Goal: Task Accomplishment & Management: Complete application form

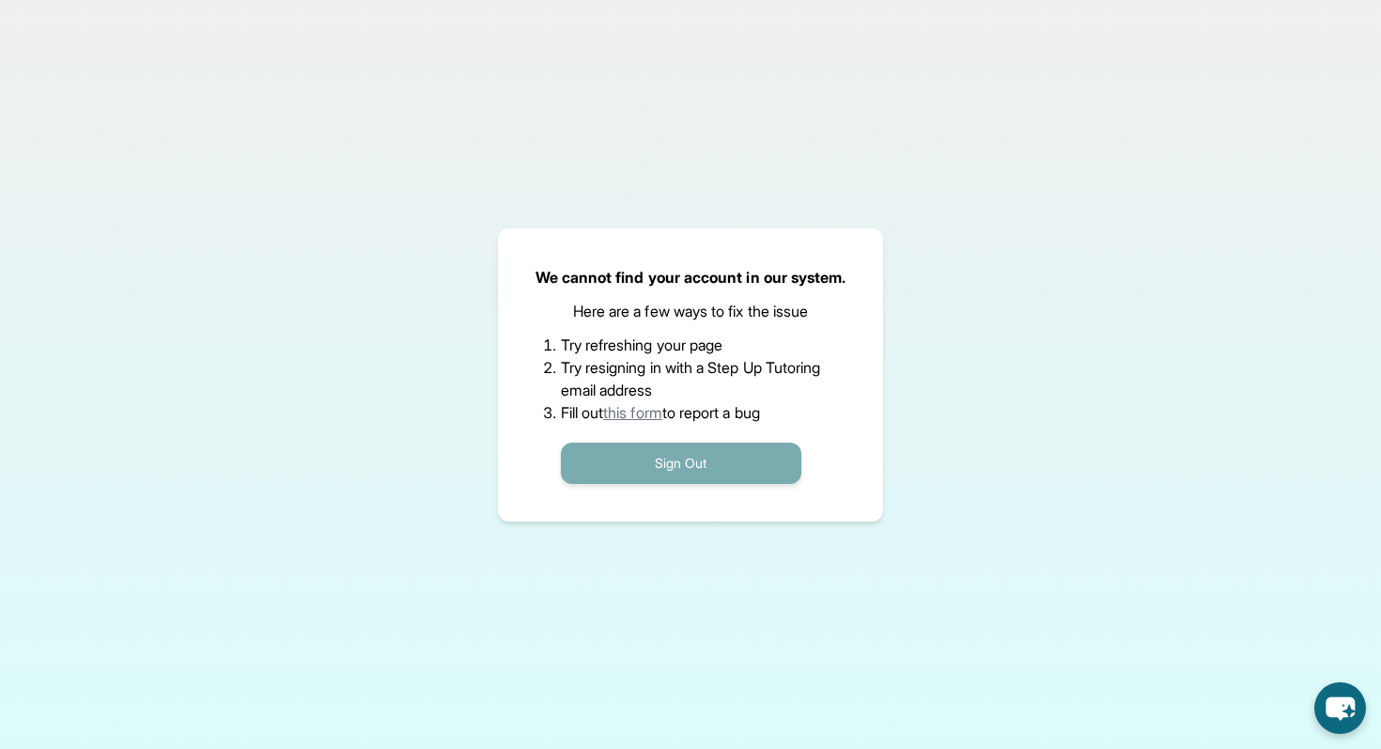
click at [662, 469] on button "Sign Out" at bounding box center [681, 462] width 240 height 41
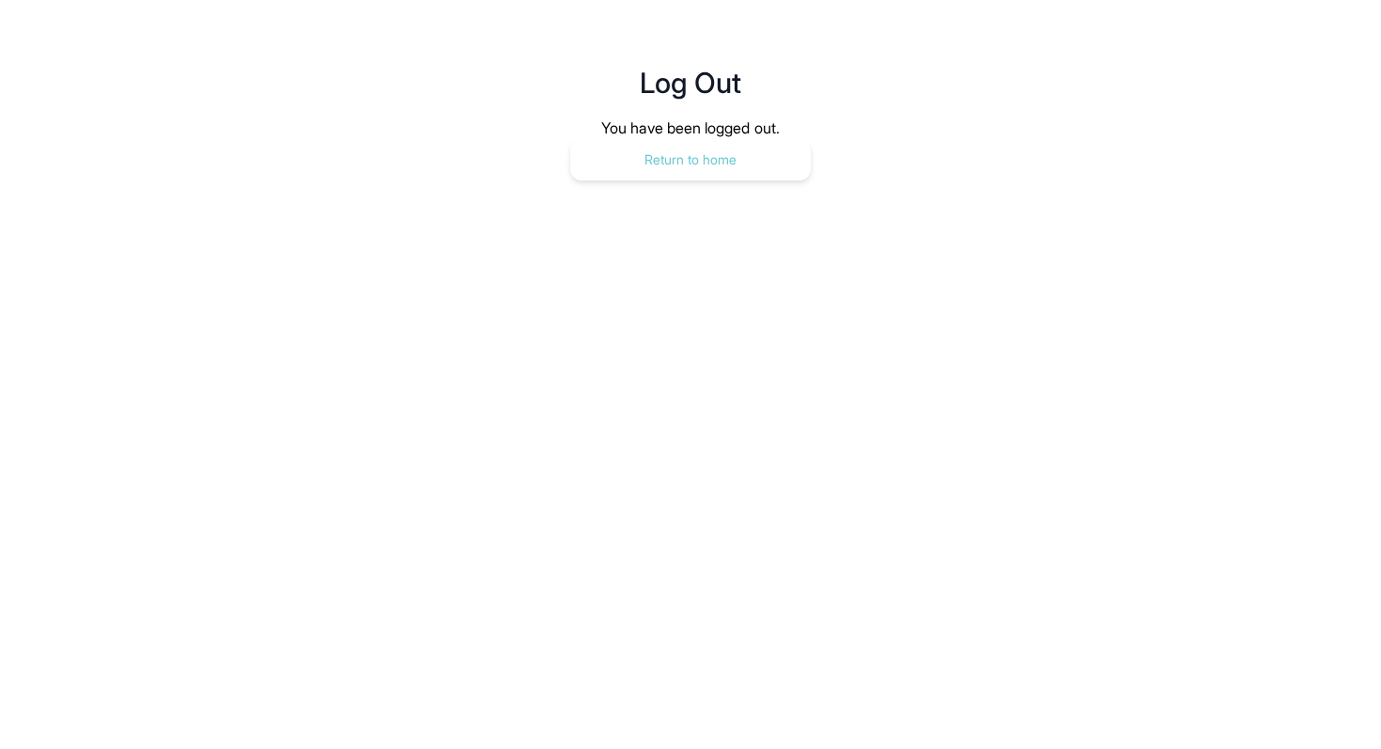
click at [721, 169] on button "Return to home" at bounding box center [690, 159] width 240 height 41
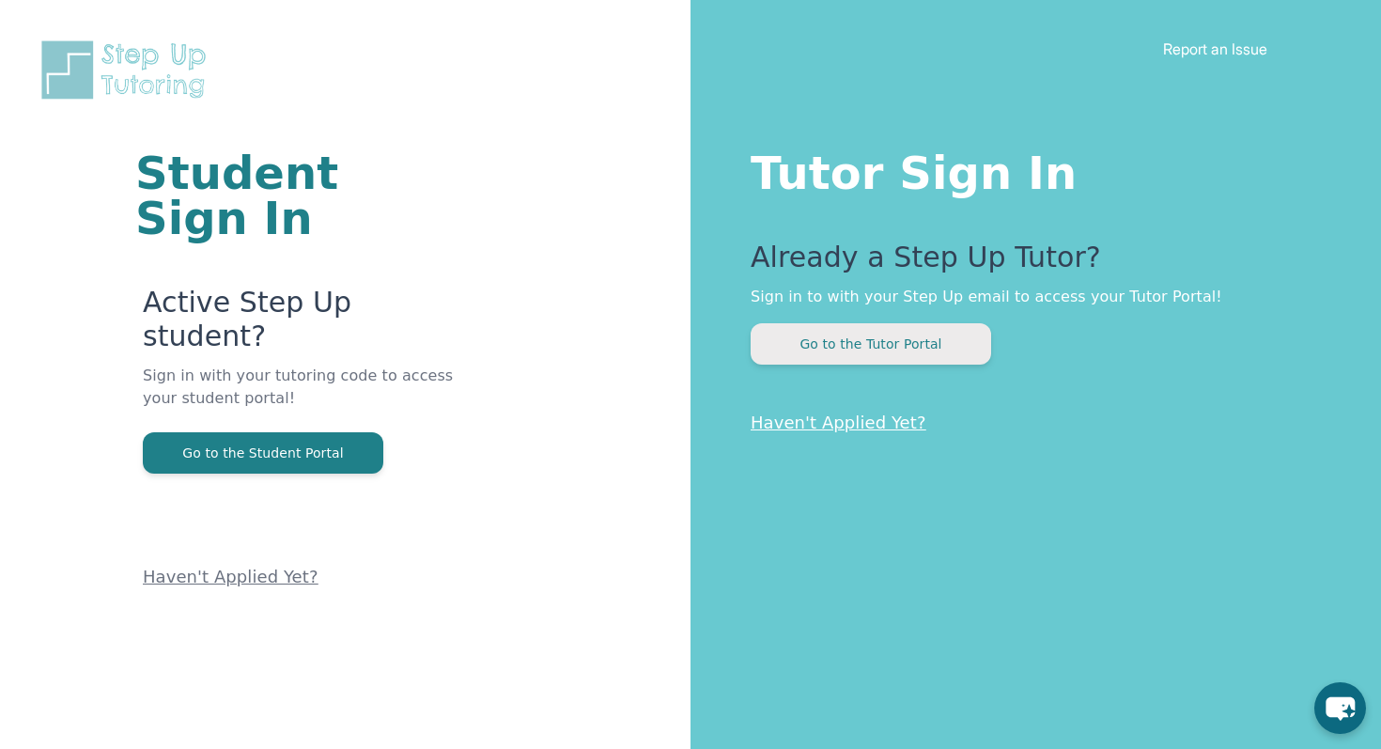
click at [860, 354] on button "Go to the Tutor Portal" at bounding box center [871, 343] width 240 height 41
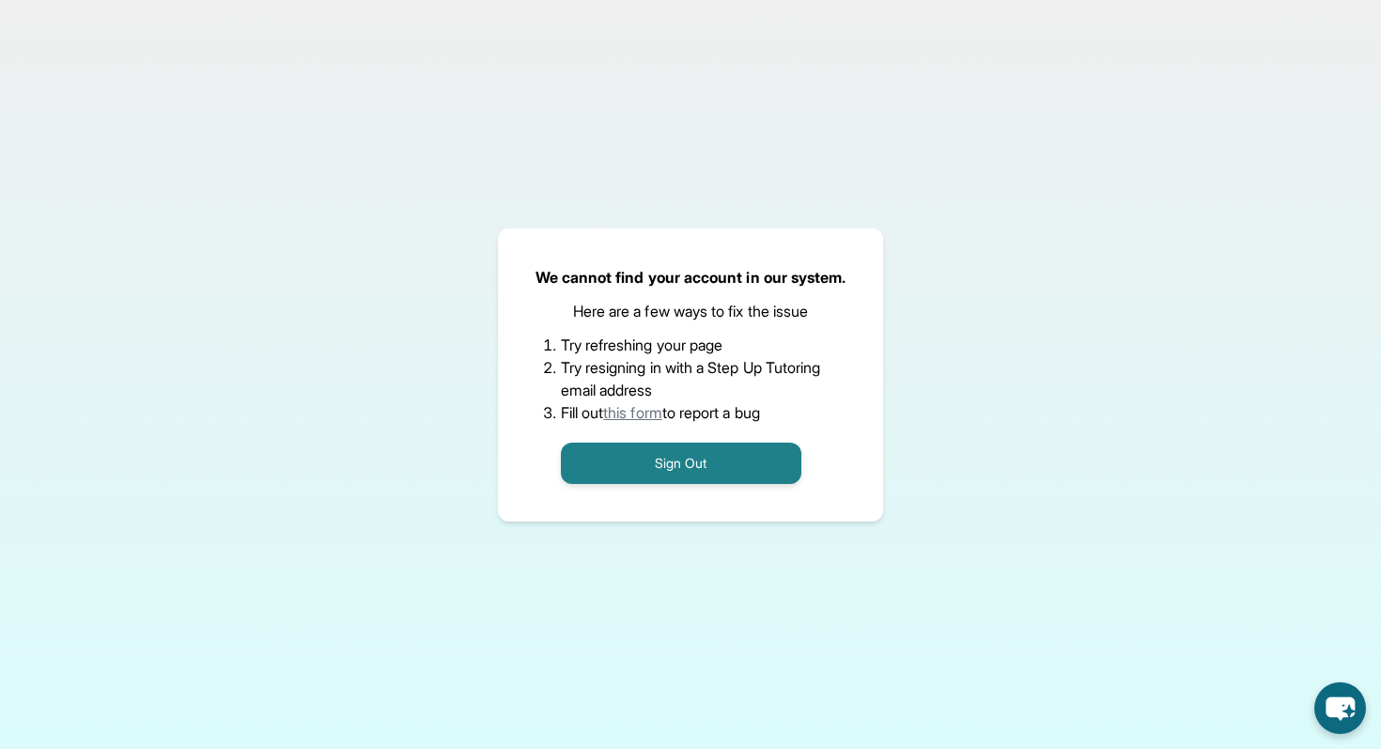
click at [638, 418] on link "this form" at bounding box center [632, 412] width 59 height 19
click at [675, 462] on button "Sign Out" at bounding box center [681, 462] width 240 height 41
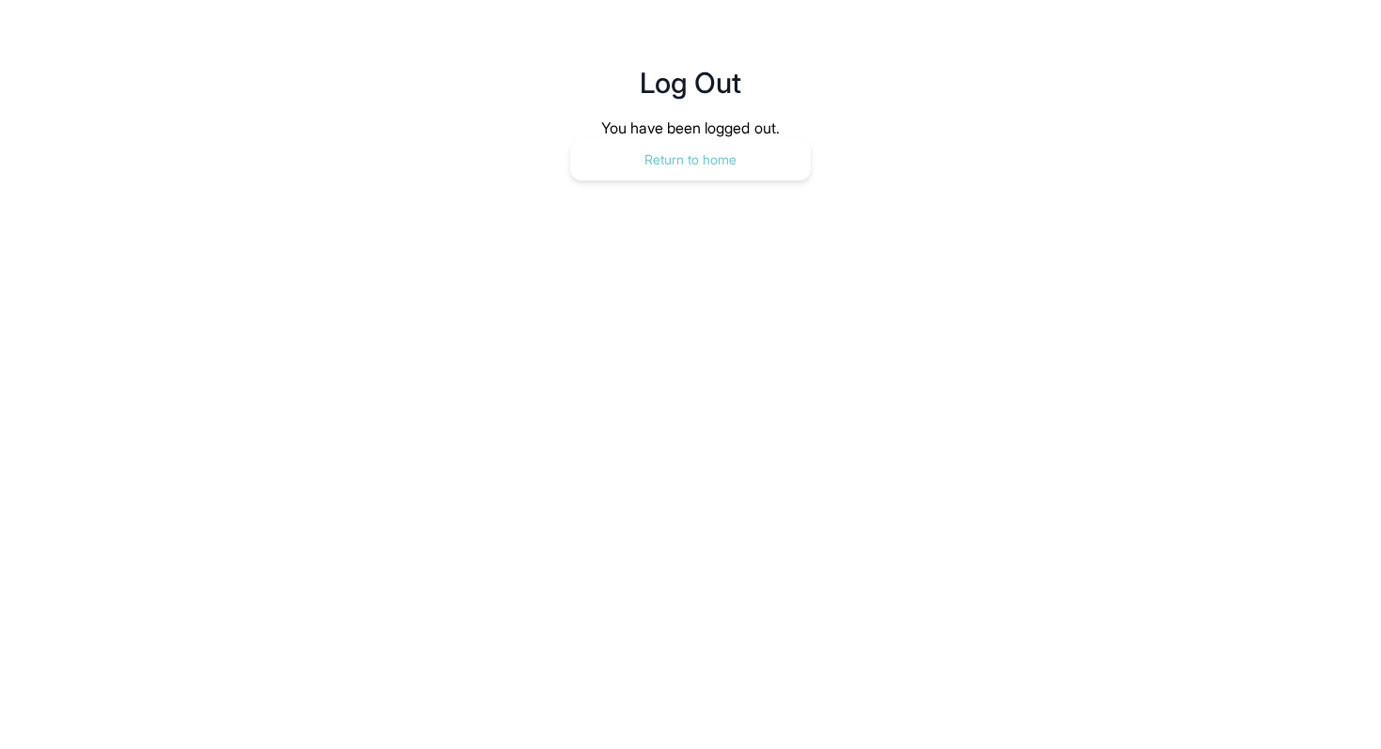
click at [736, 149] on button "Return to home" at bounding box center [690, 159] width 240 height 41
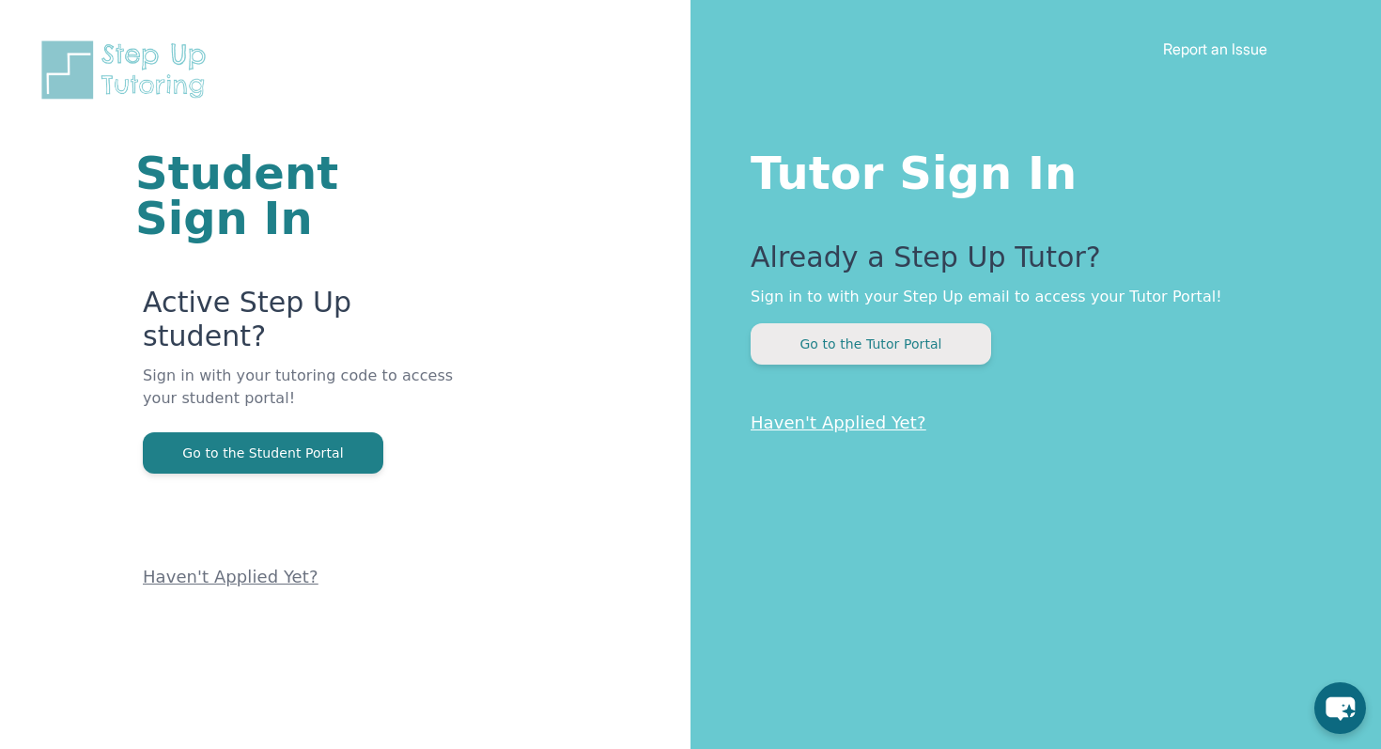
click at [924, 343] on button "Go to the Tutor Portal" at bounding box center [871, 343] width 240 height 41
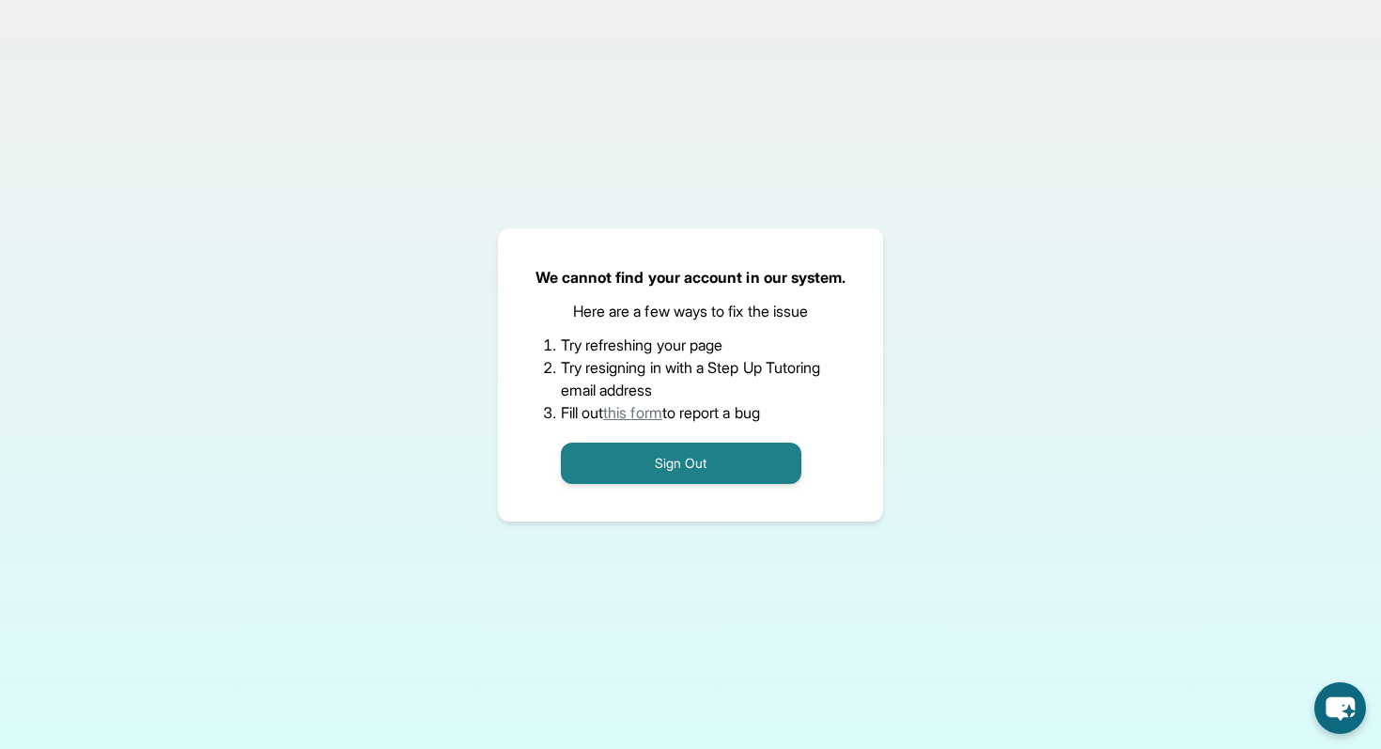
click at [649, 418] on link "this form" at bounding box center [632, 412] width 59 height 19
click at [708, 456] on button "Sign Out" at bounding box center [681, 462] width 240 height 41
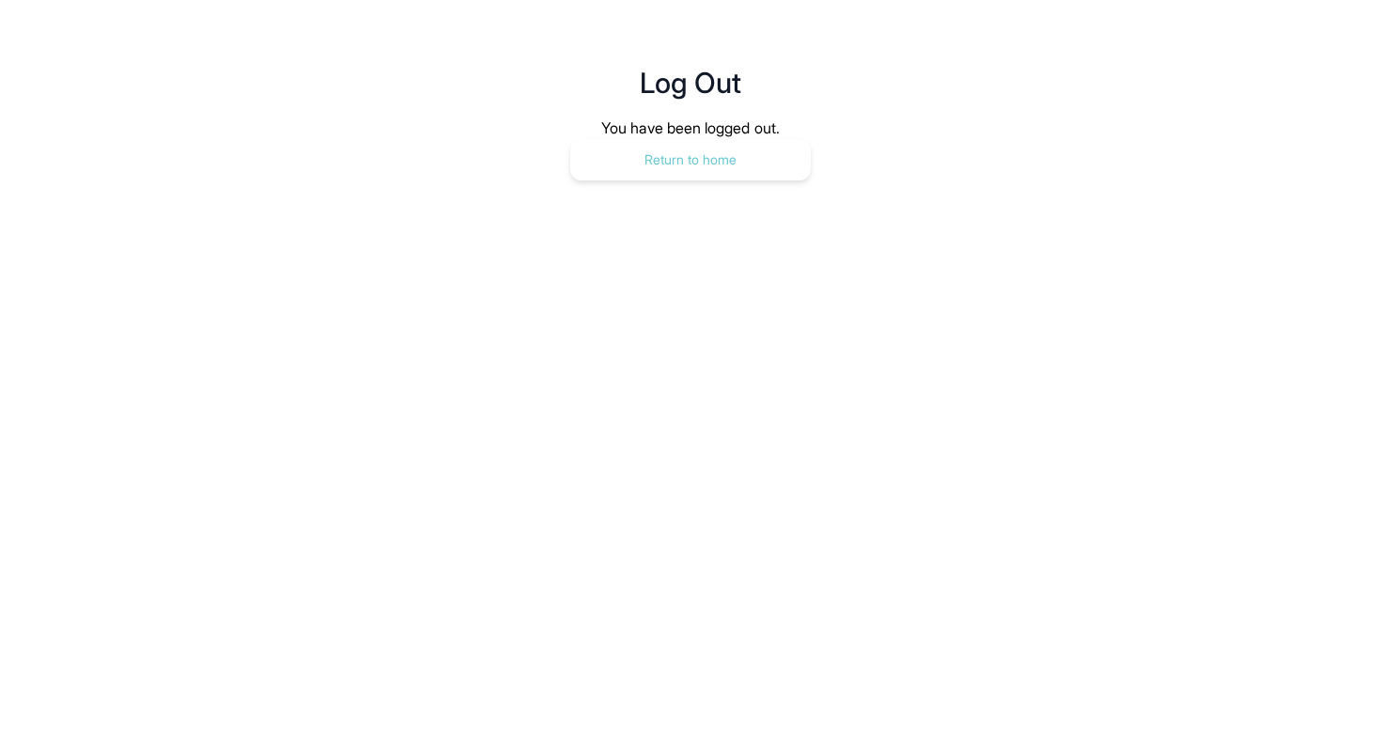
click at [768, 163] on button "Return to home" at bounding box center [690, 159] width 240 height 41
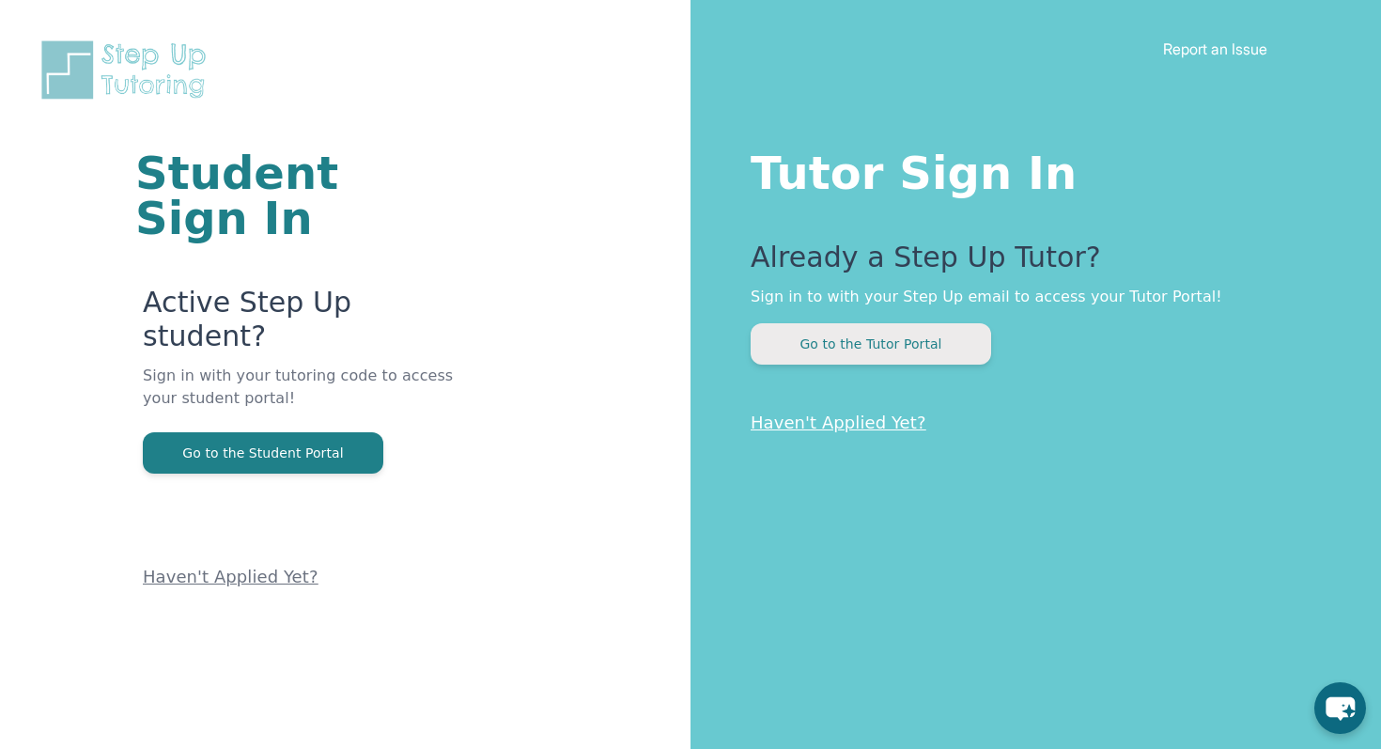
click at [913, 346] on button "Go to the Tutor Portal" at bounding box center [871, 343] width 240 height 41
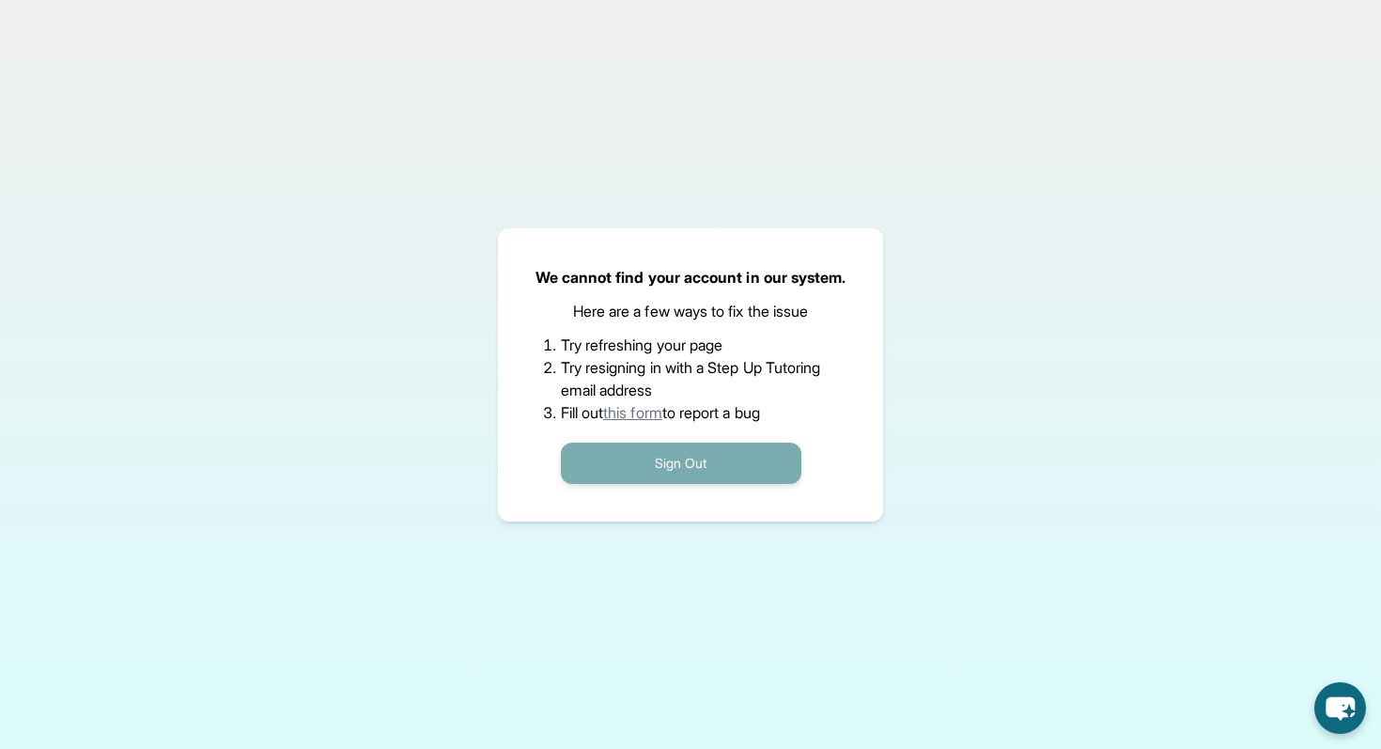
click at [655, 469] on button "Sign Out" at bounding box center [681, 462] width 240 height 41
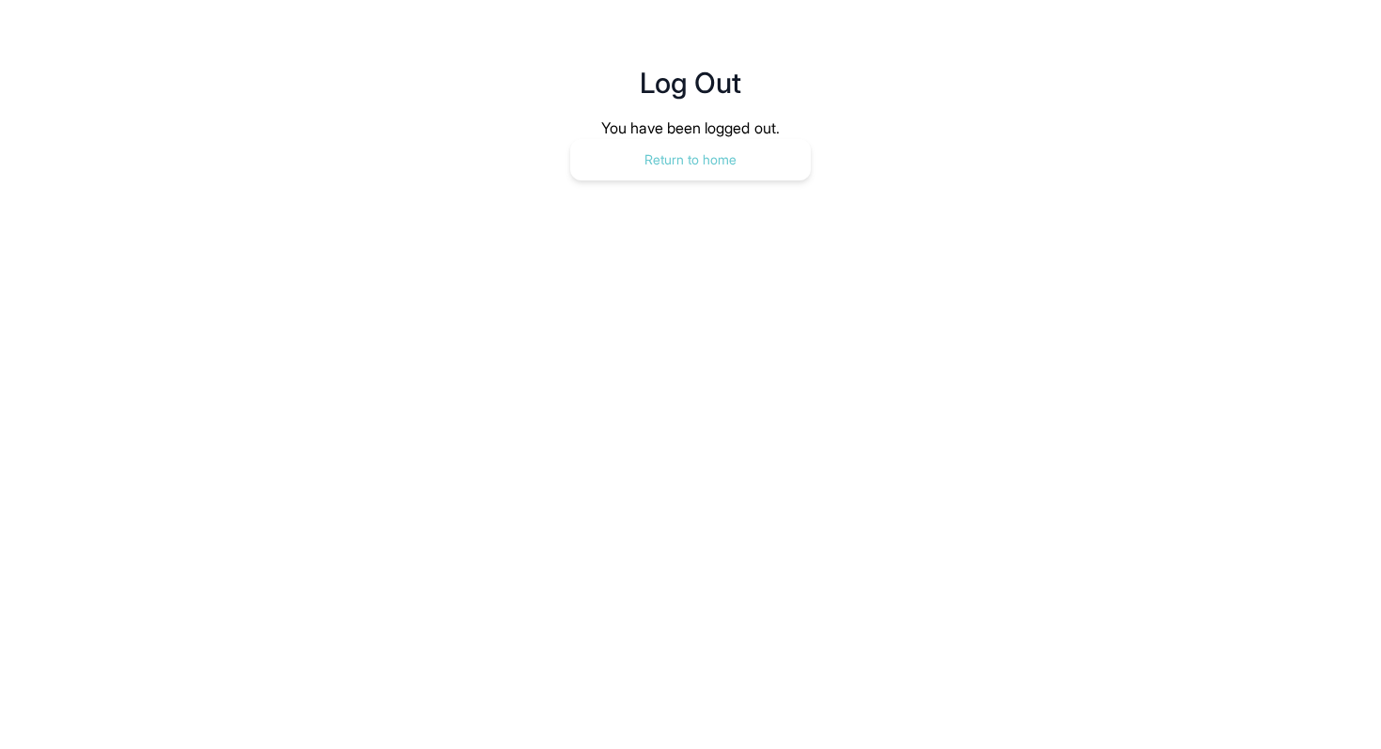
click at [799, 162] on button "Return to home" at bounding box center [690, 159] width 240 height 41
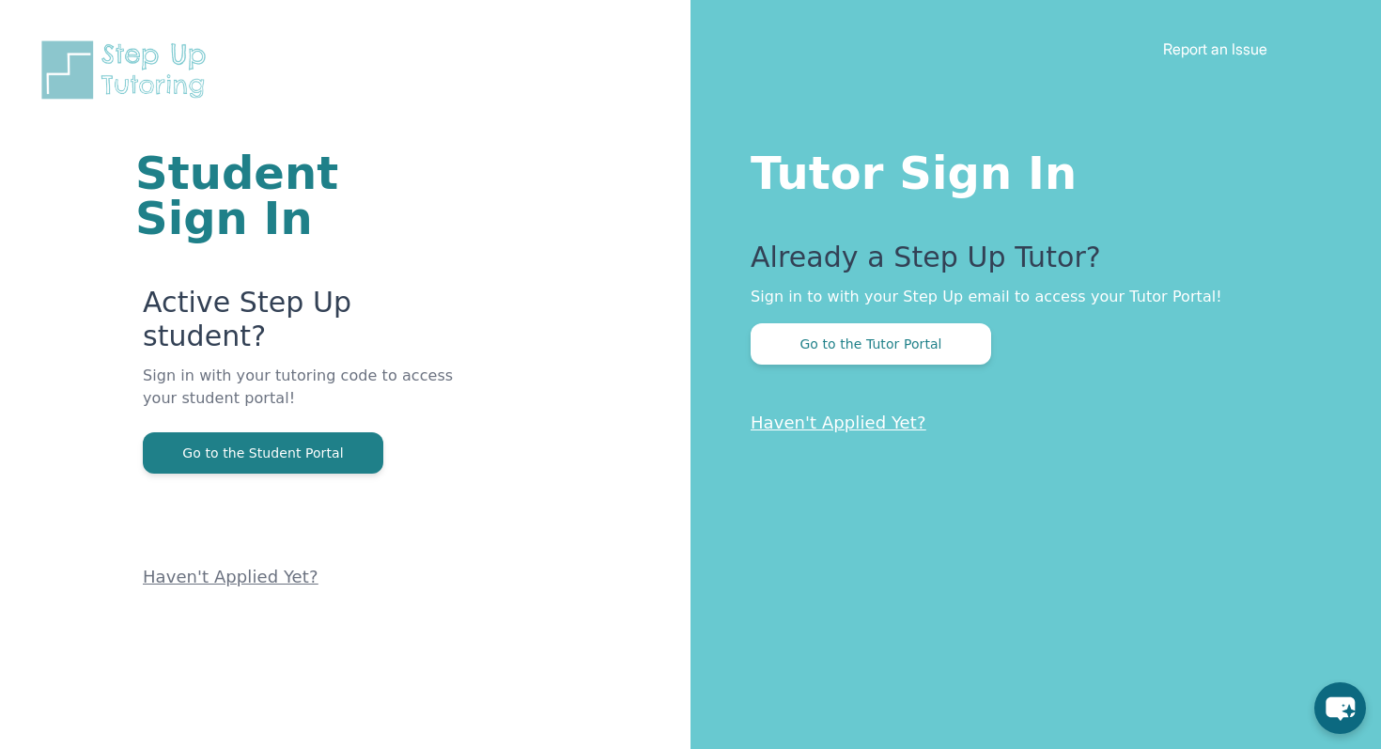
click at [476, 325] on div "Student Sign In Active Step Up student? Sign in with your tutoring code to acce…" at bounding box center [345, 295] width 540 height 590
click at [797, 358] on button "Go to the Tutor Portal" at bounding box center [871, 343] width 240 height 41
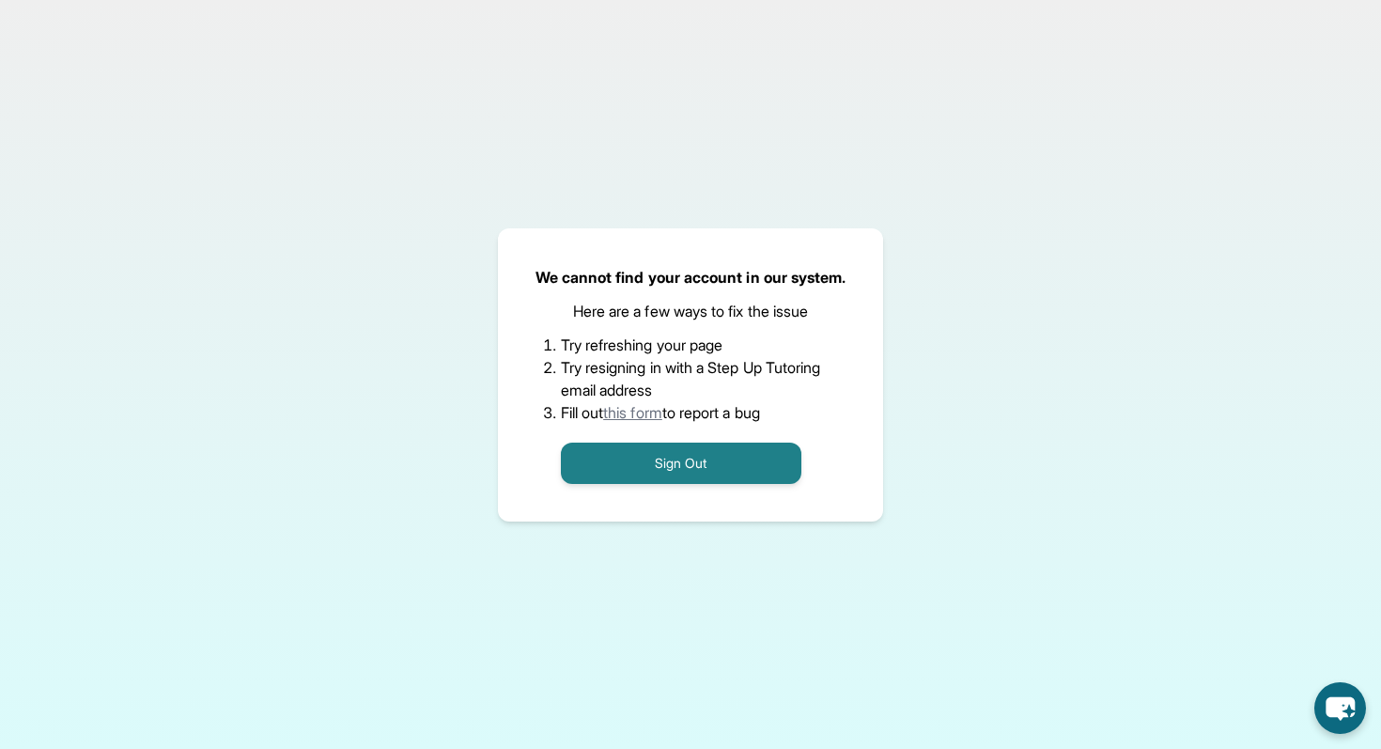
scroll to position [120, 0]
click at [628, 411] on link "this form" at bounding box center [632, 412] width 59 height 19
